Goal: Task Accomplishment & Management: Manage account settings

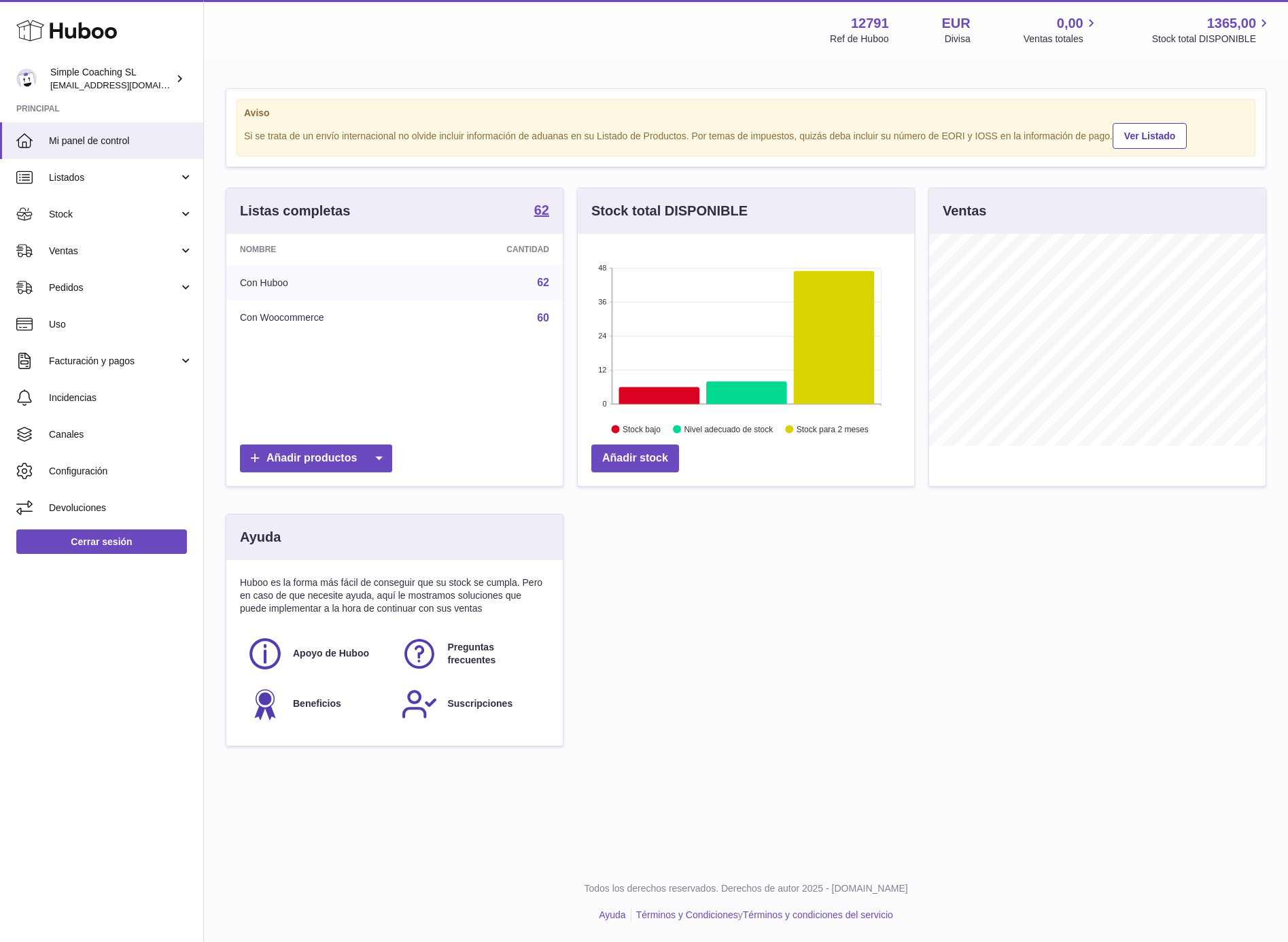
scroll to position [211, 337]
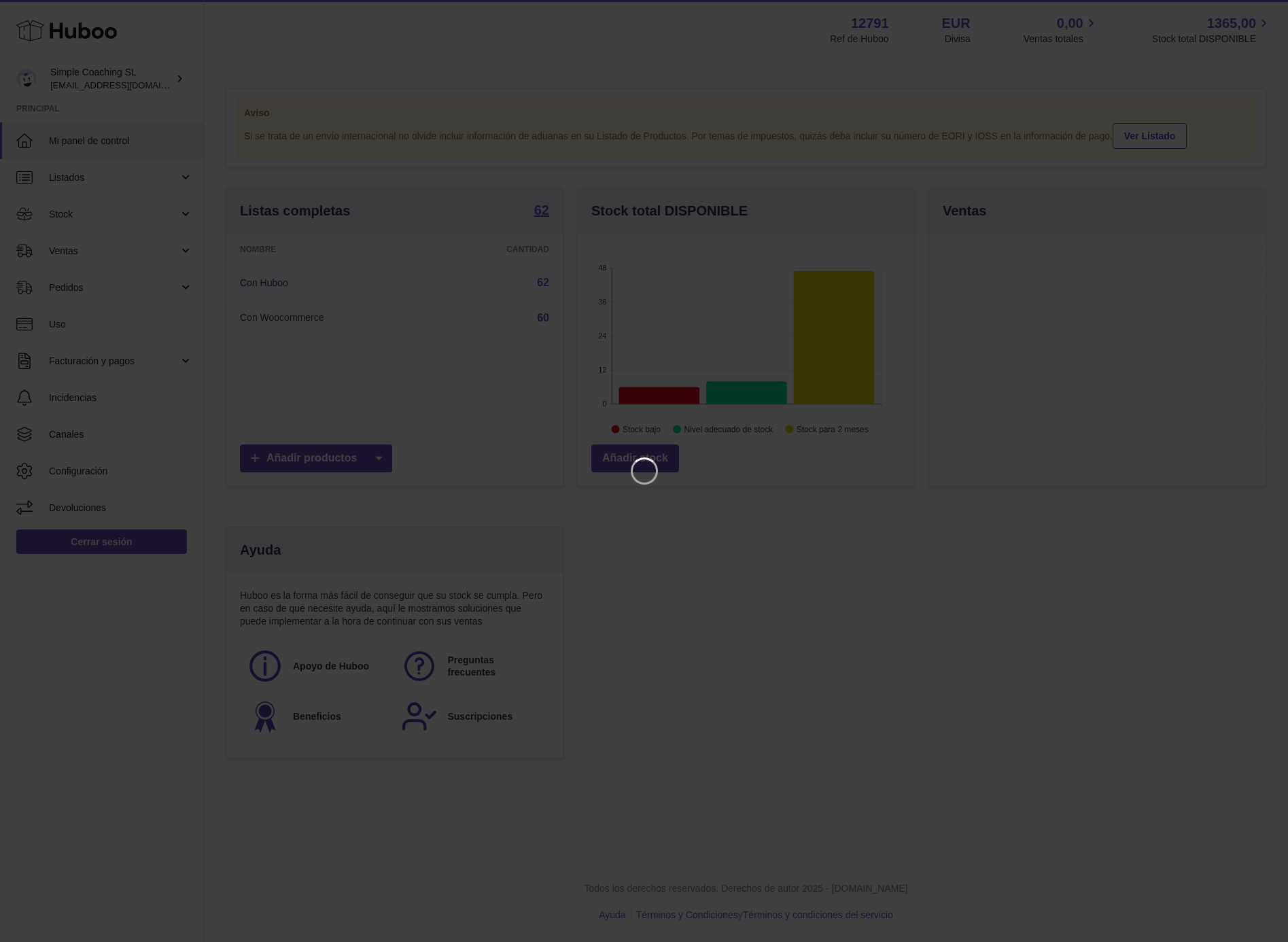
click at [814, 601] on iframe at bounding box center [644, 471] width 1234 height 888
click at [1250, 12] on icon "Close" at bounding box center [1253, 12] width 16 height 16
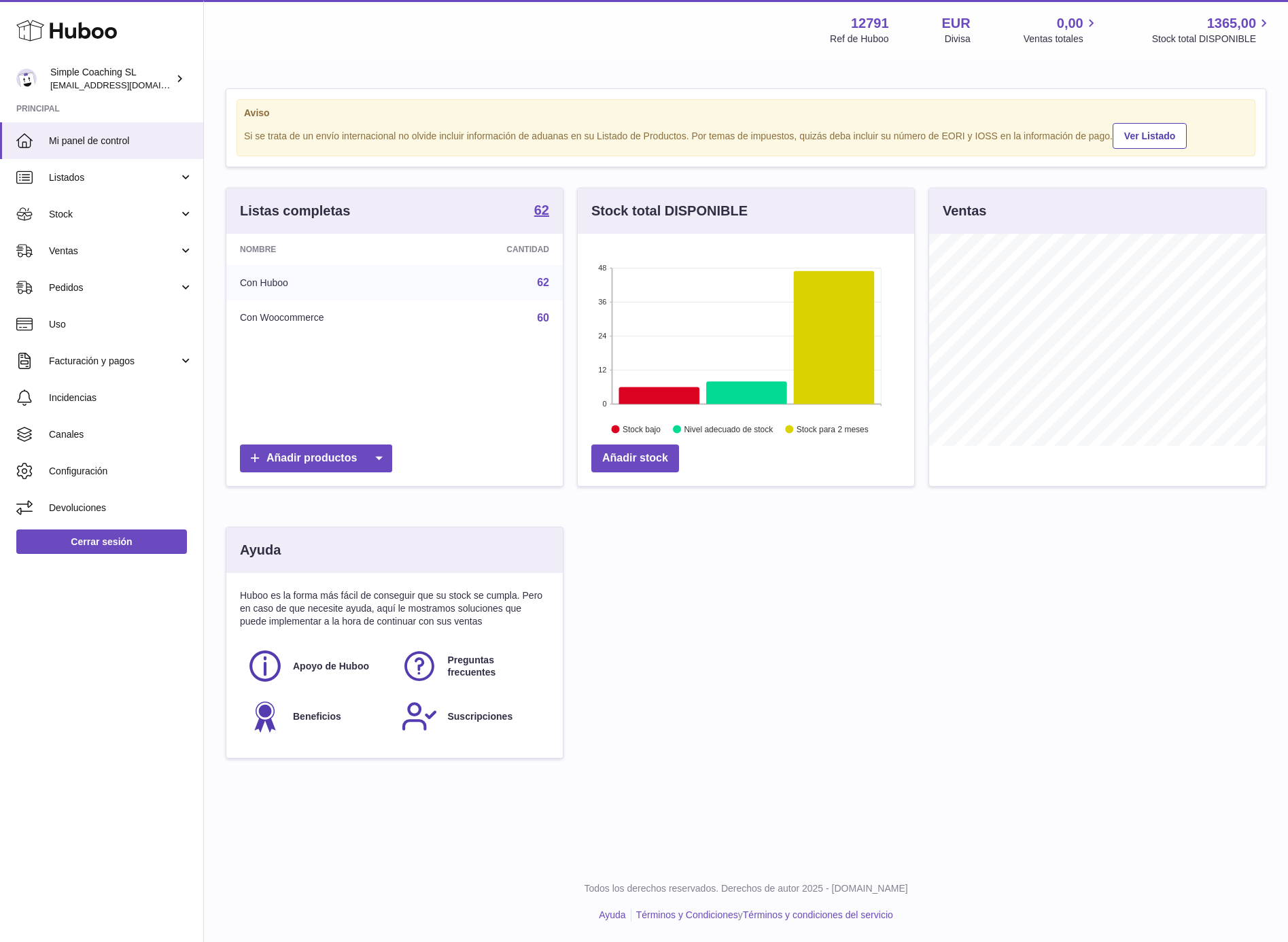
click at [836, 608] on div "Listas completas 62 Nombre Cantidad Con Huboo 62 Con Woocommerce 60 Añadir prod…" at bounding box center [746, 480] width 1055 height 585
click at [91, 432] on span "Canales" at bounding box center [121, 434] width 144 height 13
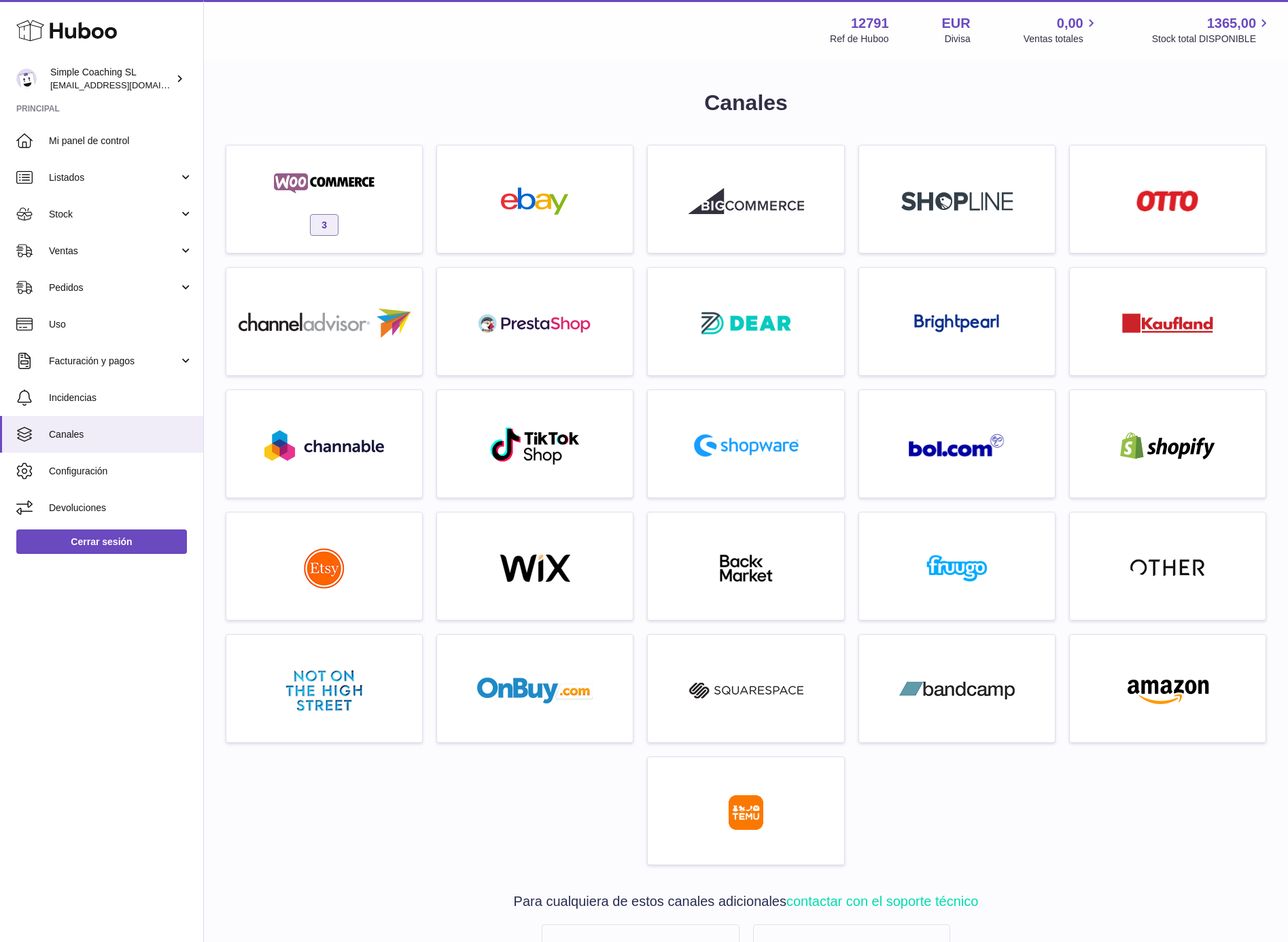
click at [1037, 781] on div "3" at bounding box center [746, 512] width 1055 height 734
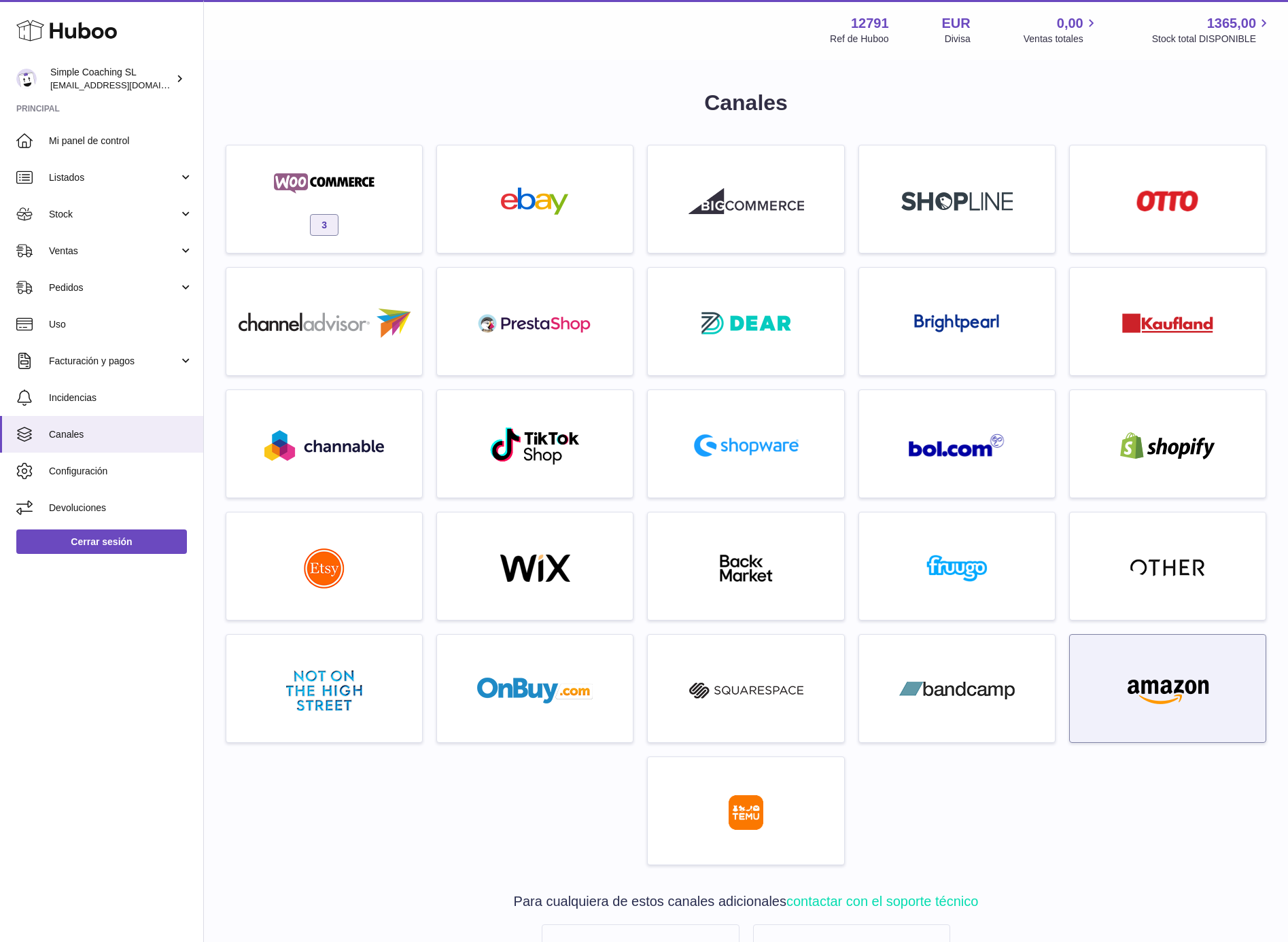
click at [1192, 669] on div at bounding box center [1167, 692] width 182 height 87
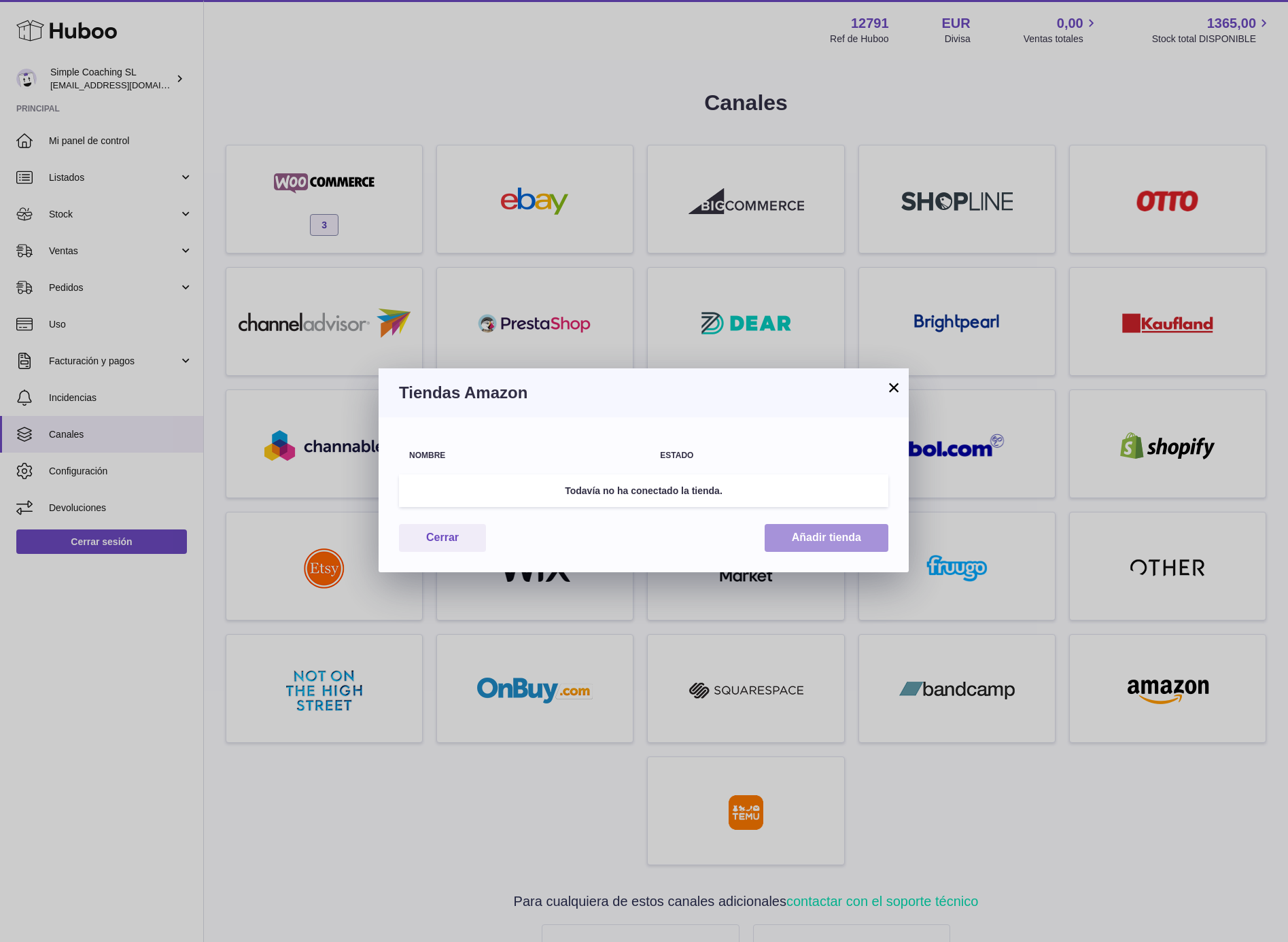
click at [843, 530] on button "Añadir tienda" at bounding box center [826, 538] width 123 height 28
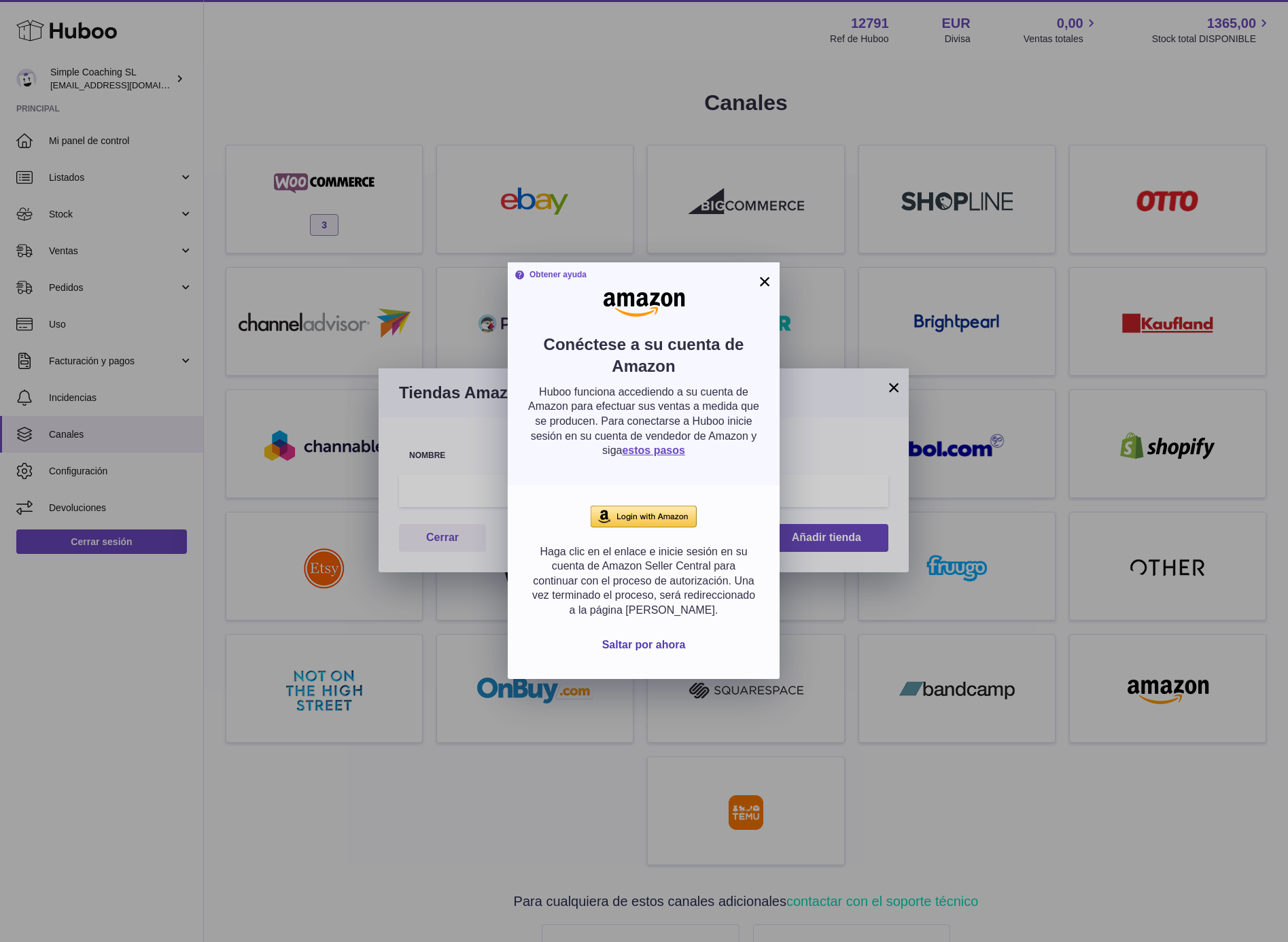
click at [635, 514] on img at bounding box center [643, 517] width 106 height 22
click at [765, 277] on button "×" at bounding box center [765, 281] width 16 height 16
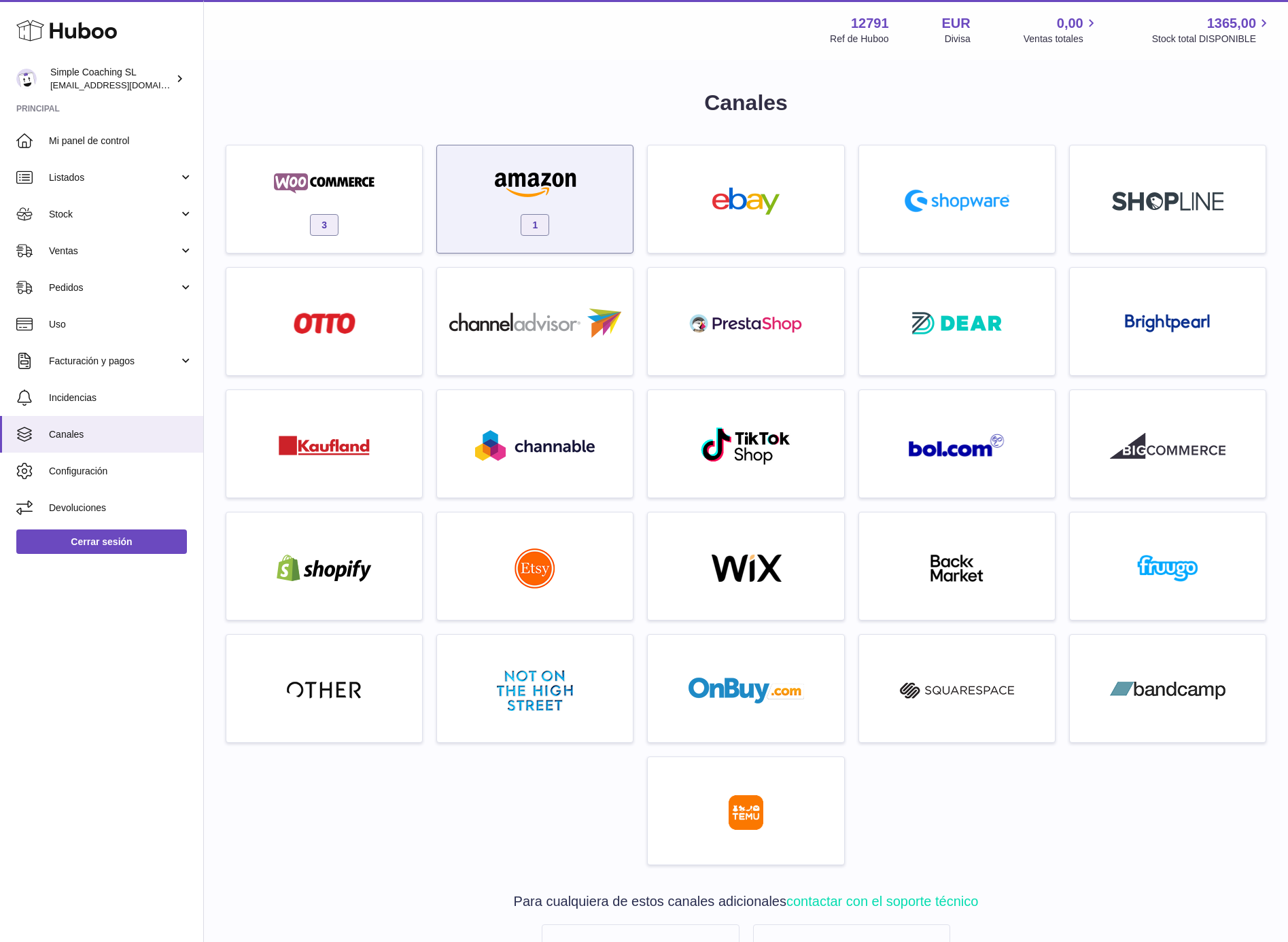
click at [533, 164] on div "1" at bounding box center [534, 202] width 182 height 87
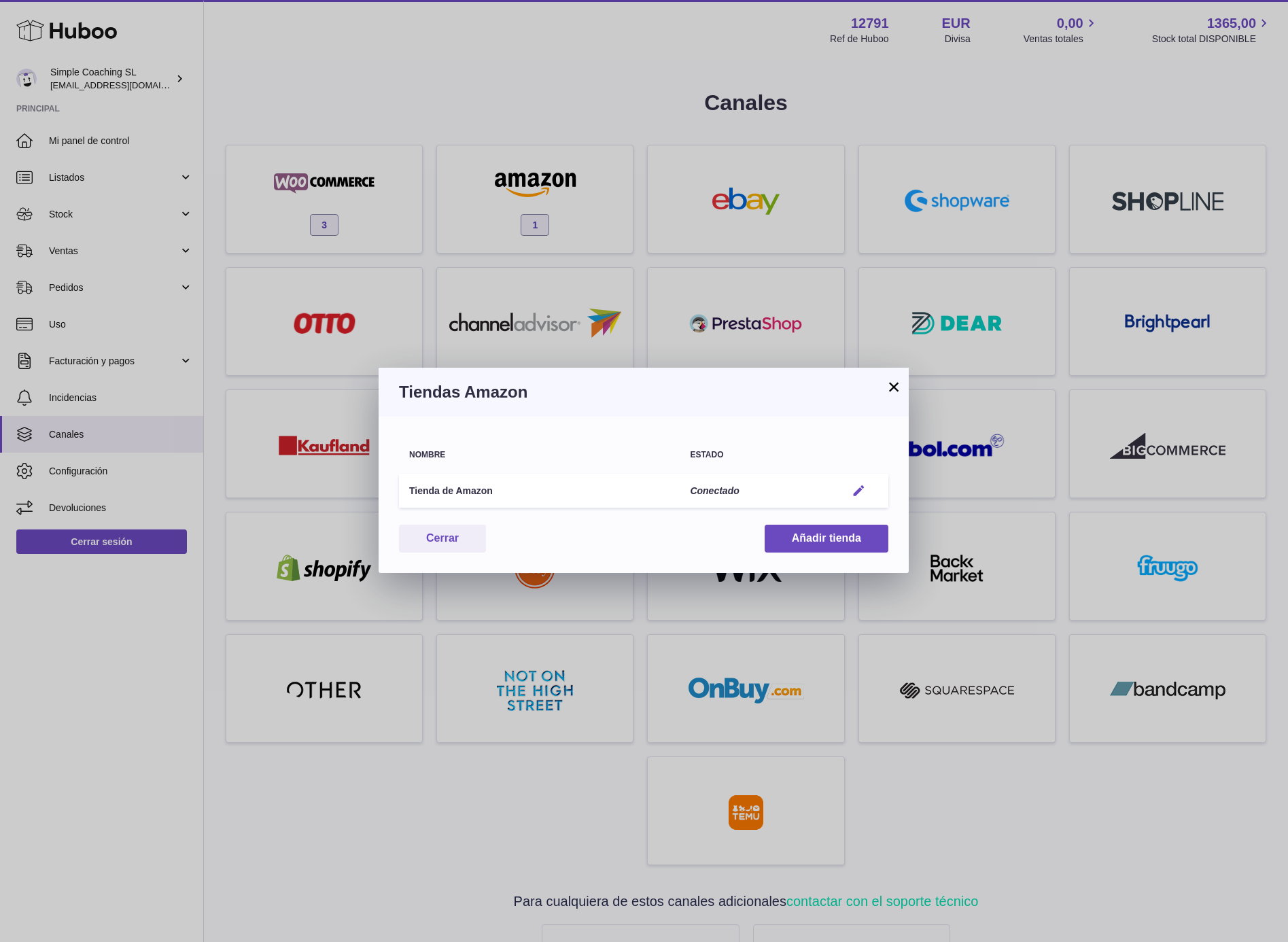
click at [856, 490] on em "button" at bounding box center [859, 491] width 15 height 15
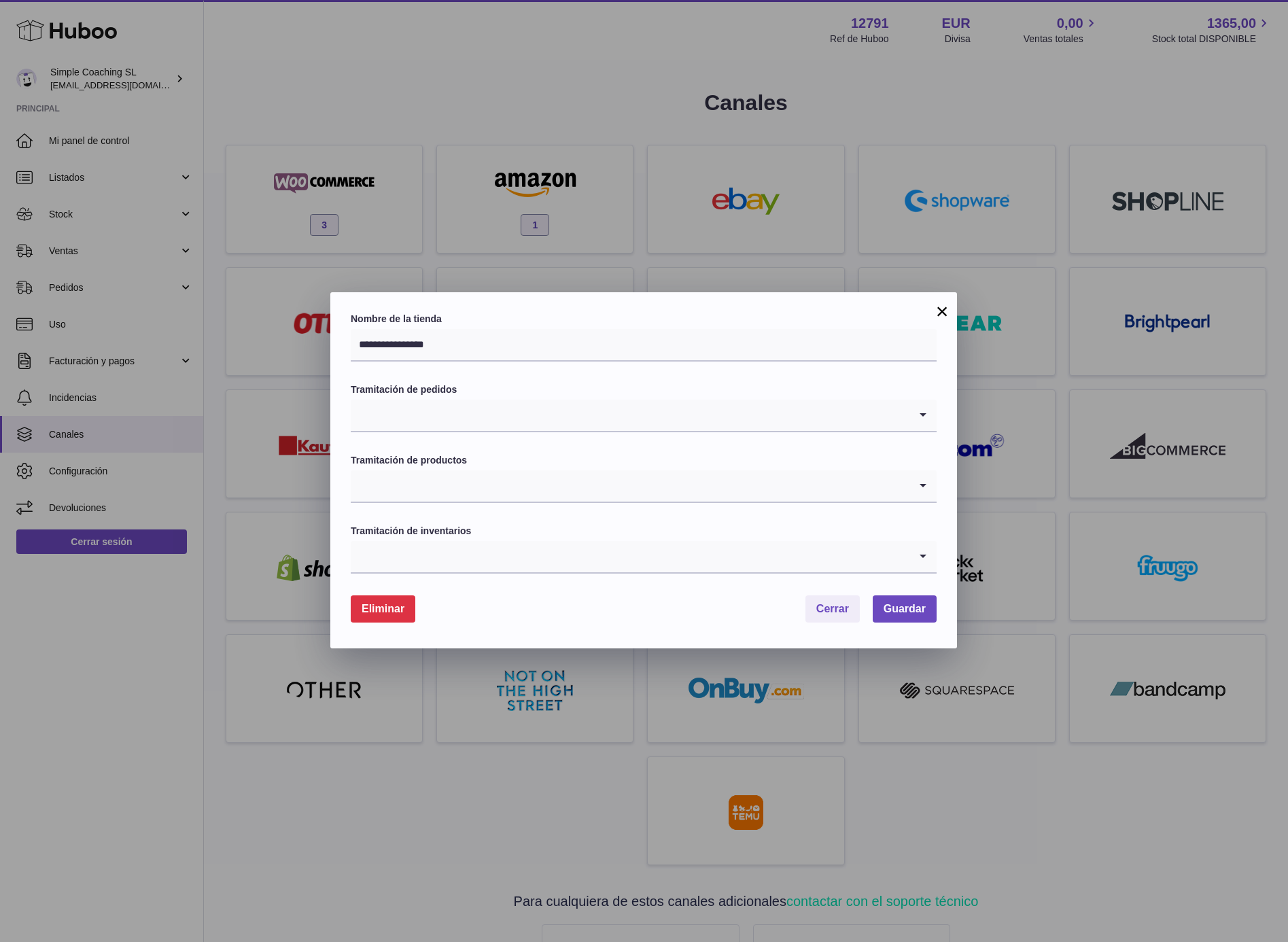
click at [484, 422] on input "Search for option" at bounding box center [630, 415] width 559 height 31
click at [457, 443] on li "Predeterminado" at bounding box center [644, 452] width 585 height 27
click at [477, 492] on input "Search for option" at bounding box center [630, 486] width 559 height 31
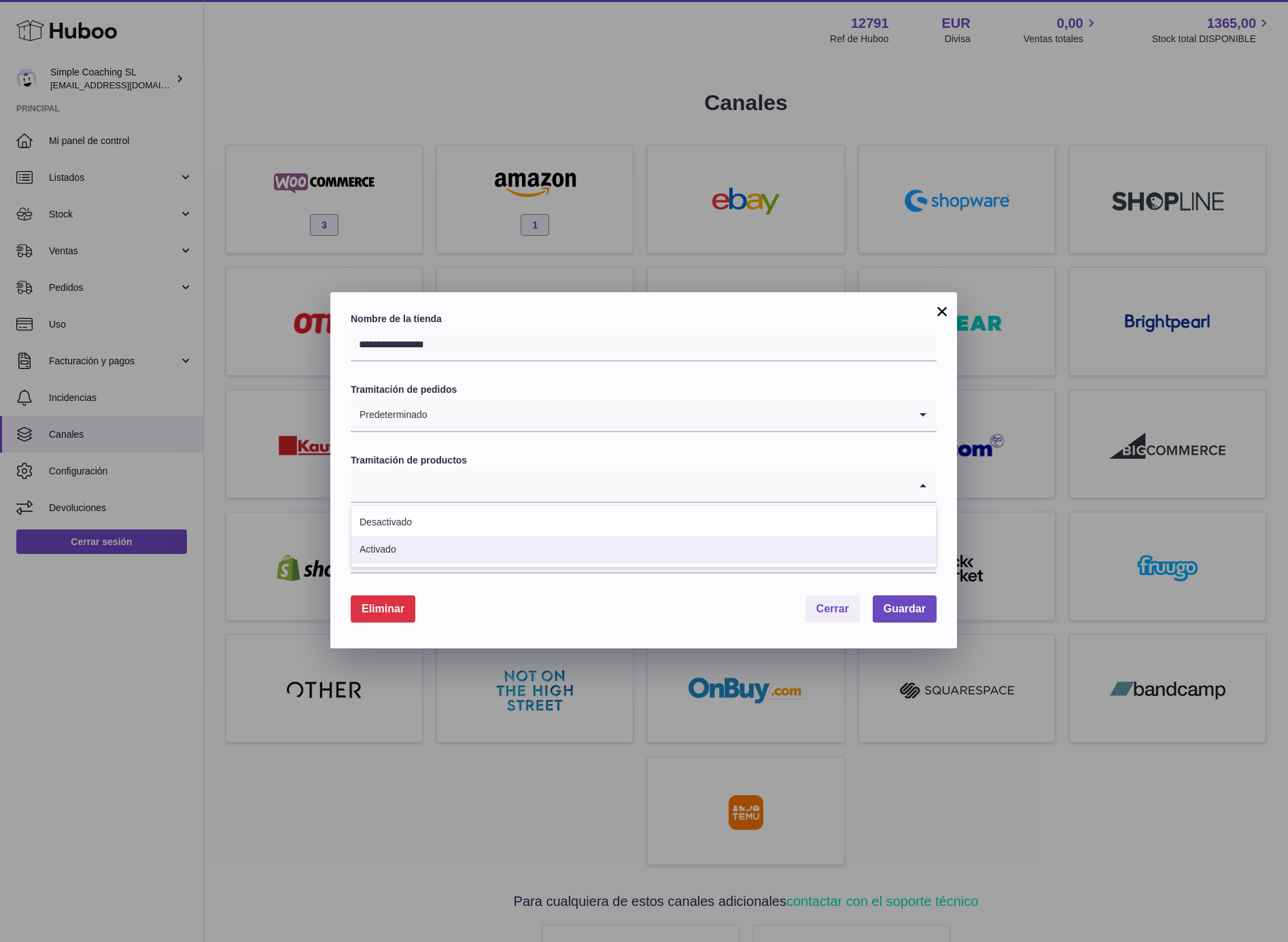
click at [427, 547] on li "Activado" at bounding box center [644, 549] width 585 height 27
click at [454, 553] on input "Search for option" at bounding box center [630, 557] width 559 height 31
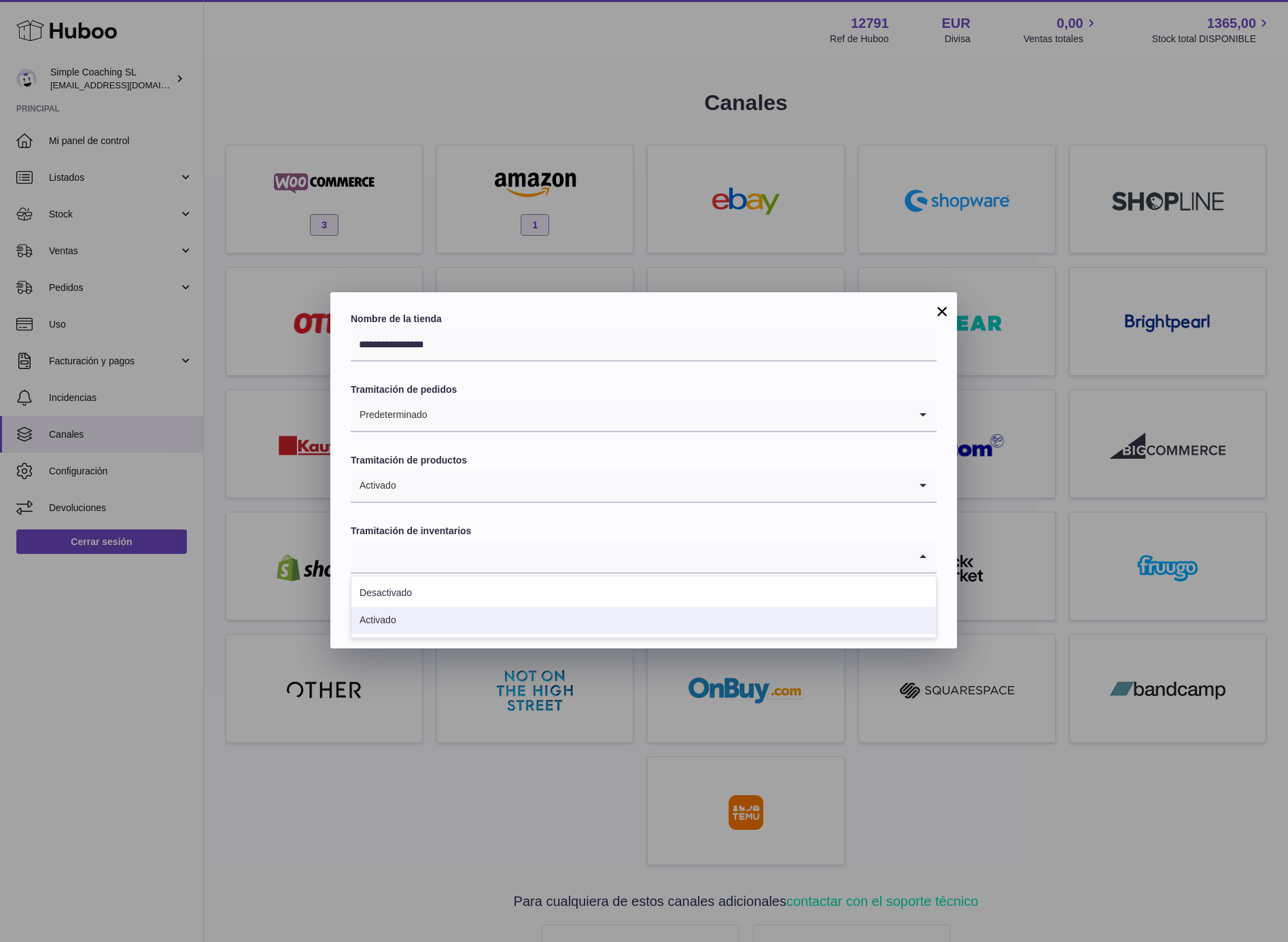
click at [401, 623] on li "Activado" at bounding box center [644, 620] width 585 height 27
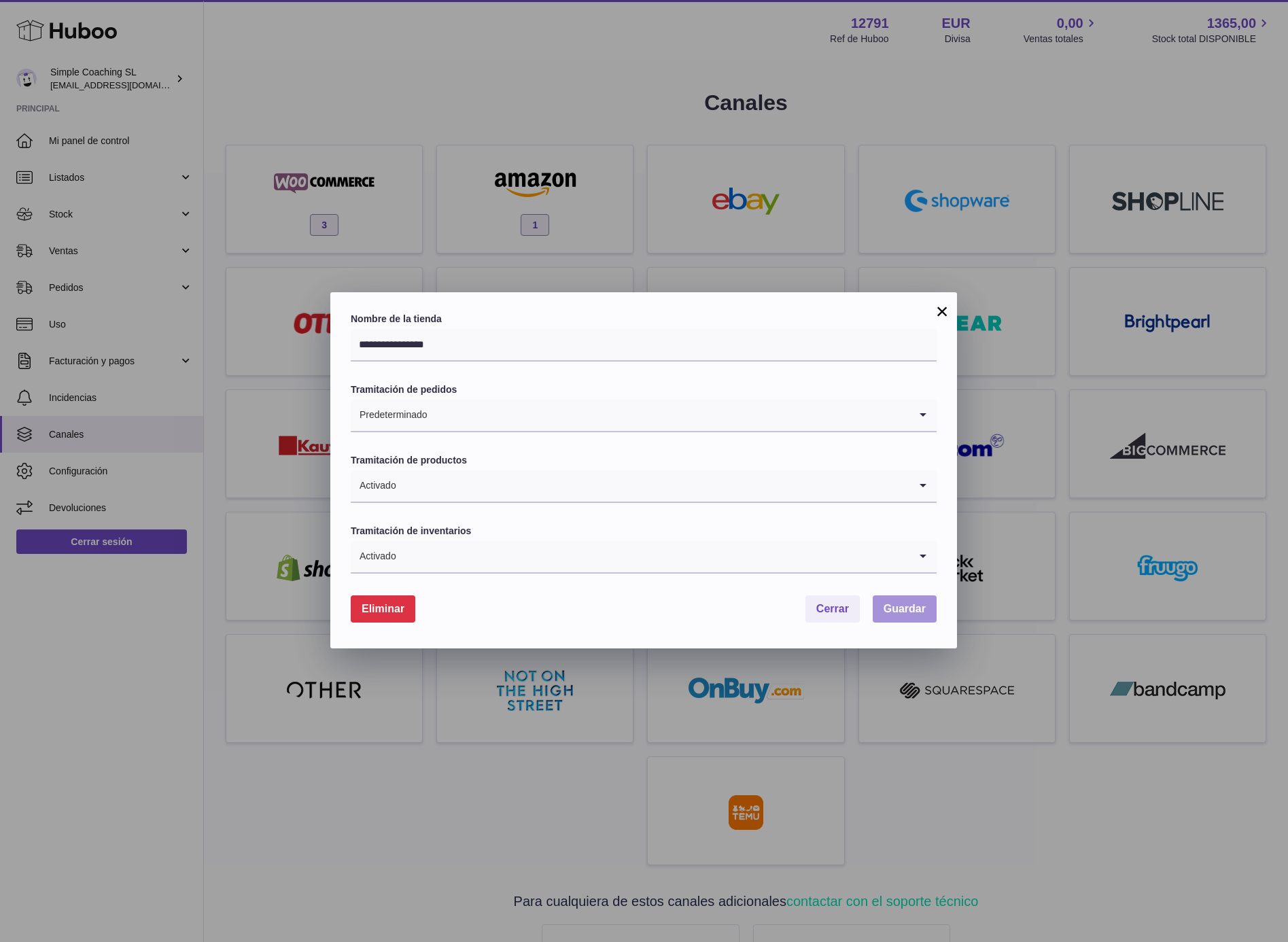
click at [895, 611] on span "Guardar" at bounding box center [904, 608] width 42 height 12
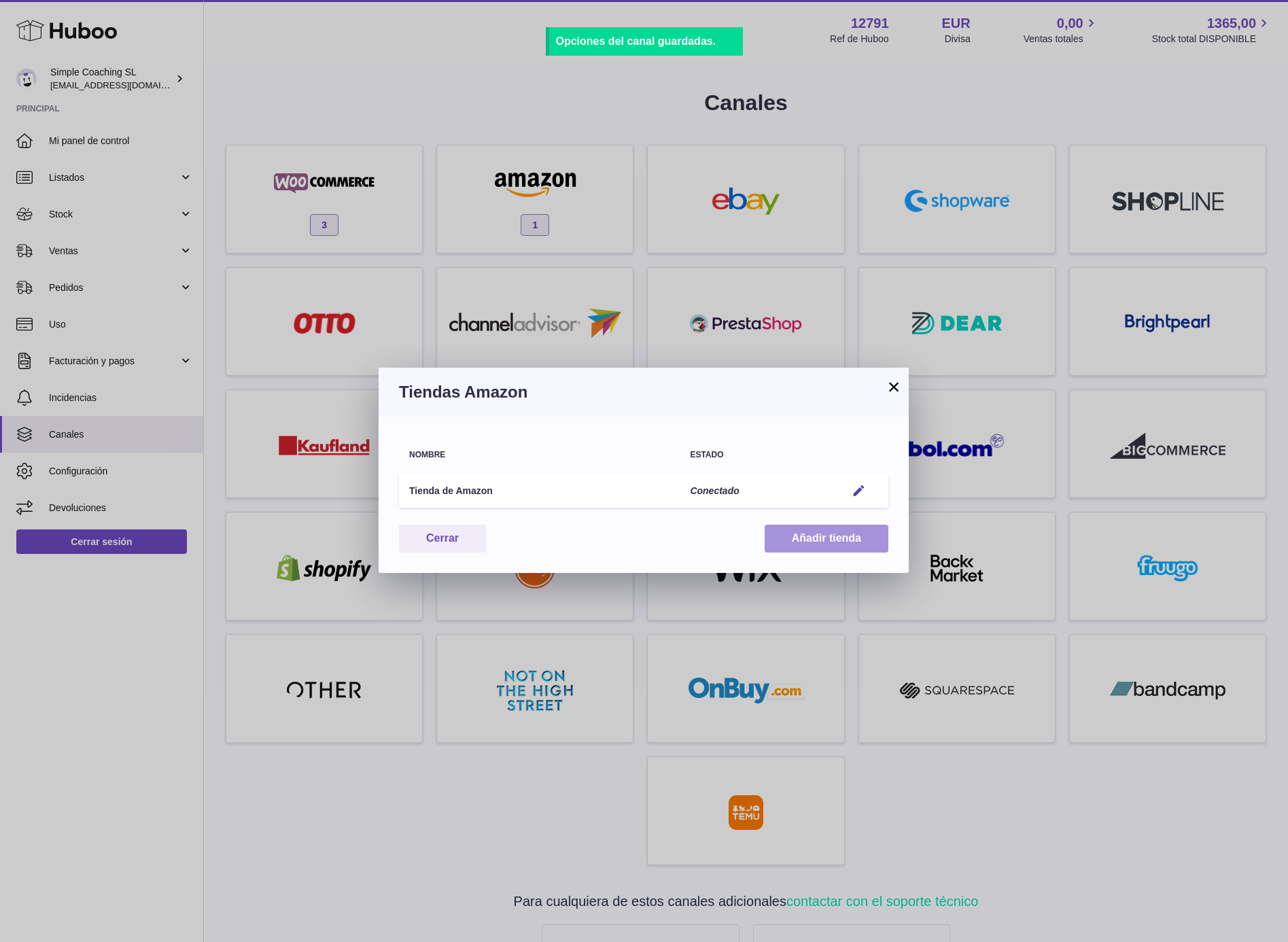
click at [818, 529] on button "Añadir tienda" at bounding box center [826, 539] width 123 height 28
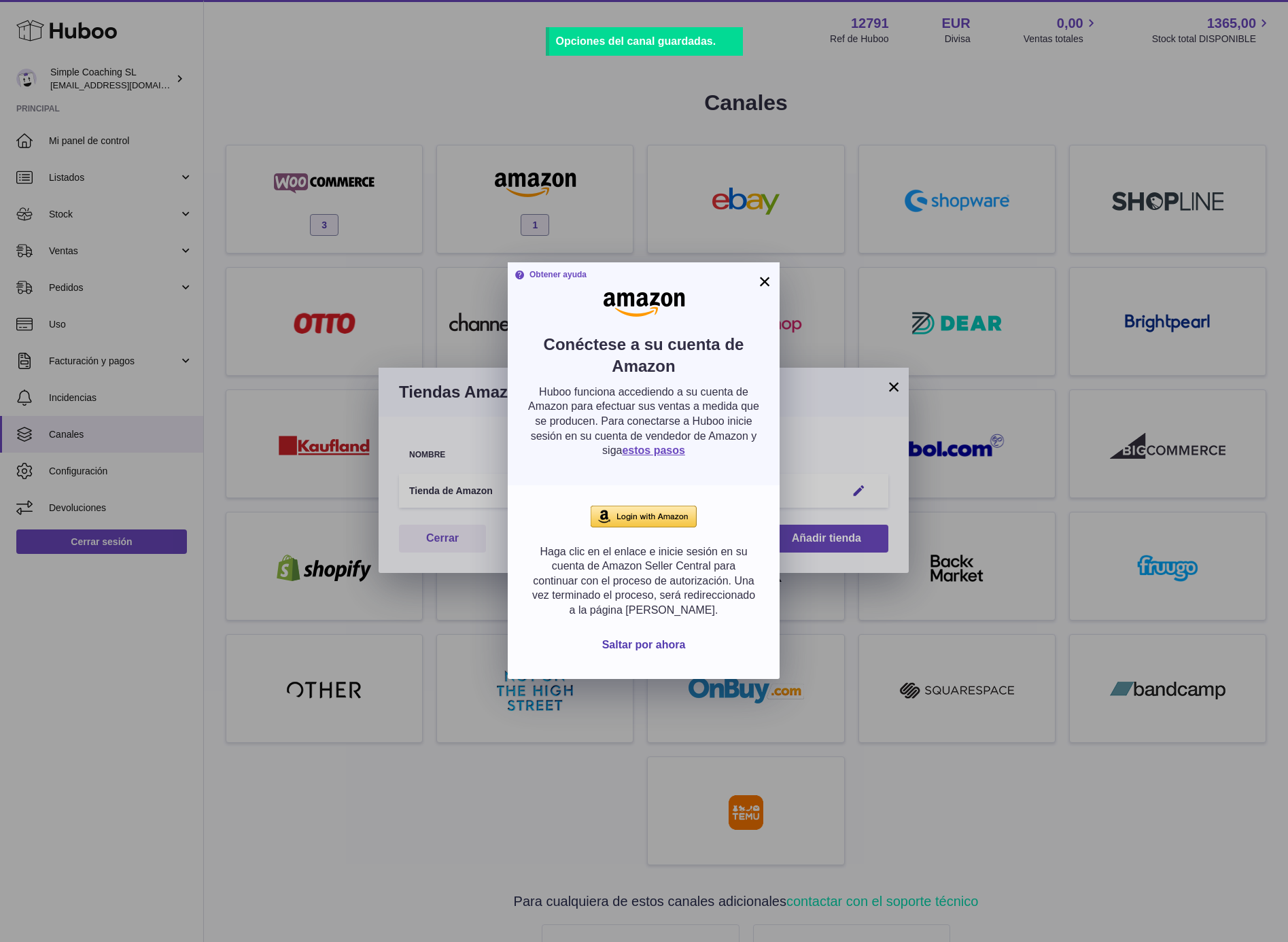
click at [759, 287] on button "×" at bounding box center [765, 281] width 16 height 16
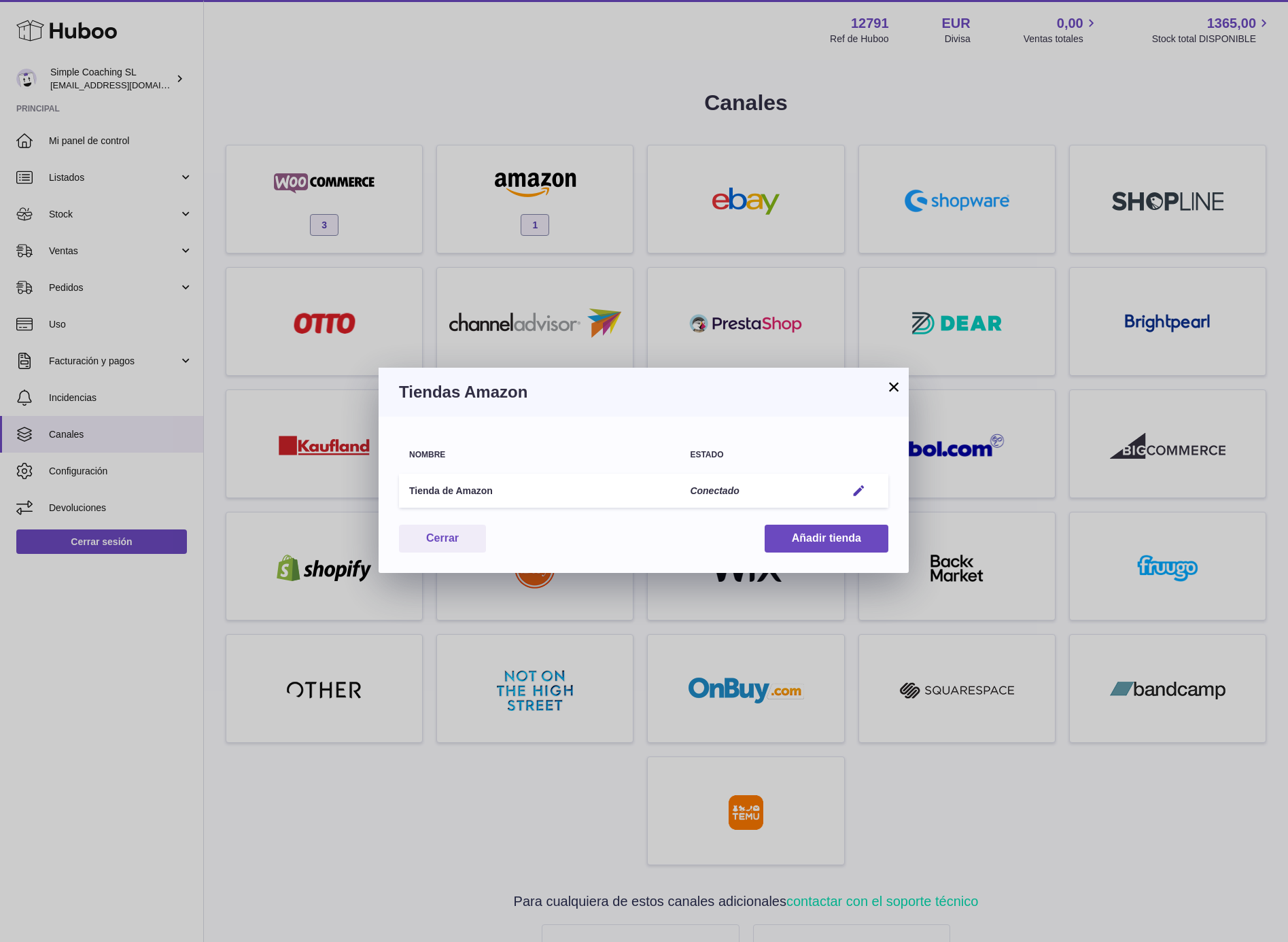
click at [887, 391] on button "×" at bounding box center [894, 387] width 16 height 16
